Goal: Task Accomplishment & Management: Use online tool/utility

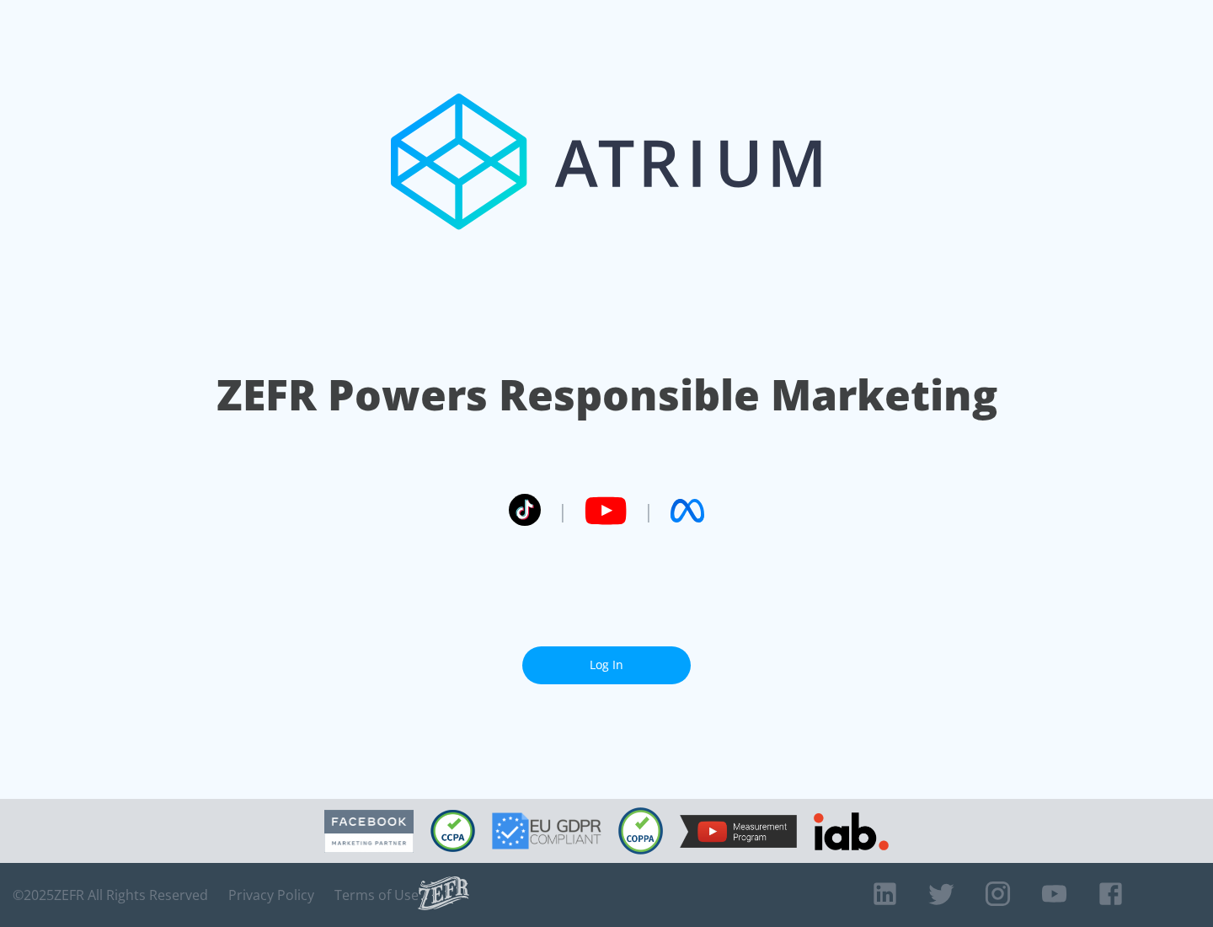
click at [607, 665] on link "Log In" at bounding box center [606, 665] width 168 height 38
